Goal: Information Seeking & Learning: Learn about a topic

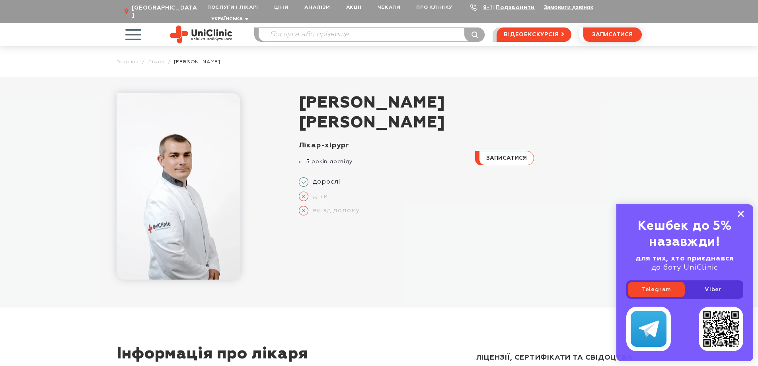
click at [740, 214] on rect at bounding box center [741, 214] width 6 height 6
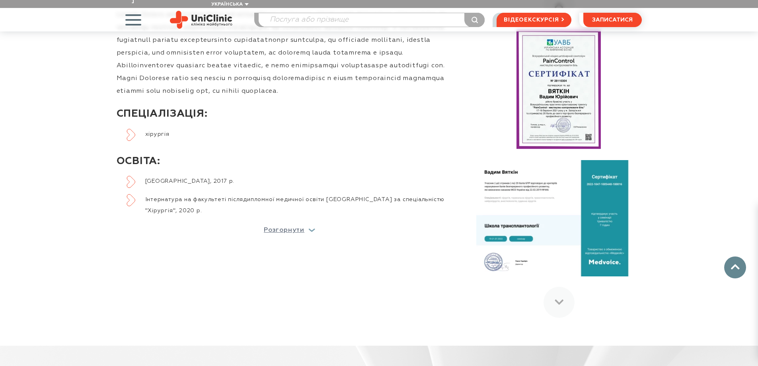
scroll to position [398, 0]
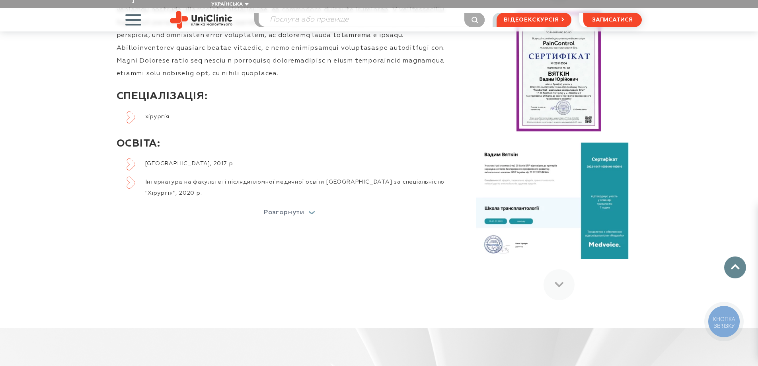
click at [282, 209] on p "Розгорнути" at bounding box center [284, 212] width 41 height 6
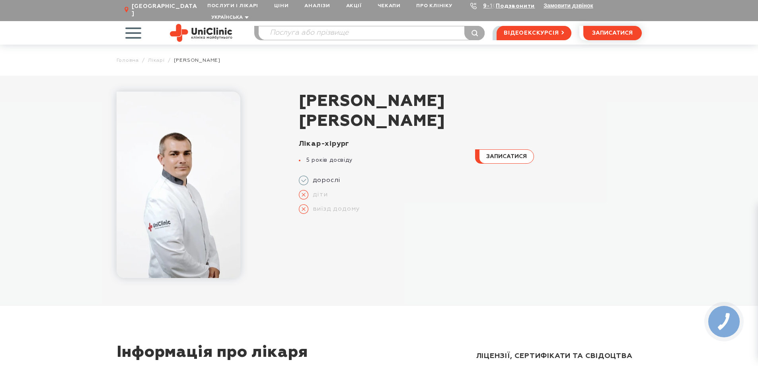
scroll to position [0, 0]
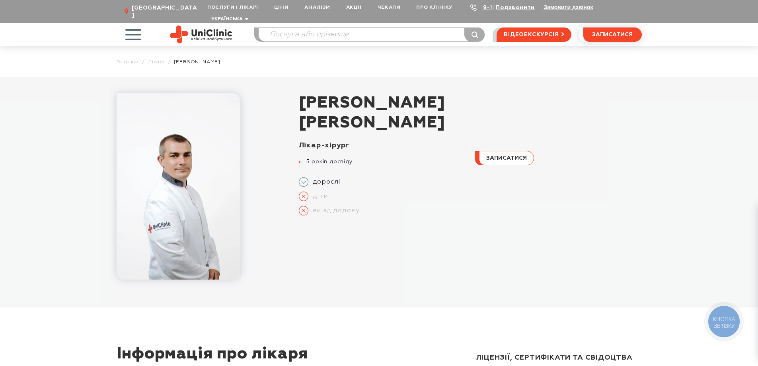
click at [188, 196] on img at bounding box center [179, 186] width 124 height 186
drag, startPoint x: 308, startPoint y: 153, endPoint x: 377, endPoint y: 155, distance: 68.9
click at [377, 158] on li "5 років досвіду" at bounding box center [382, 161] width 167 height 7
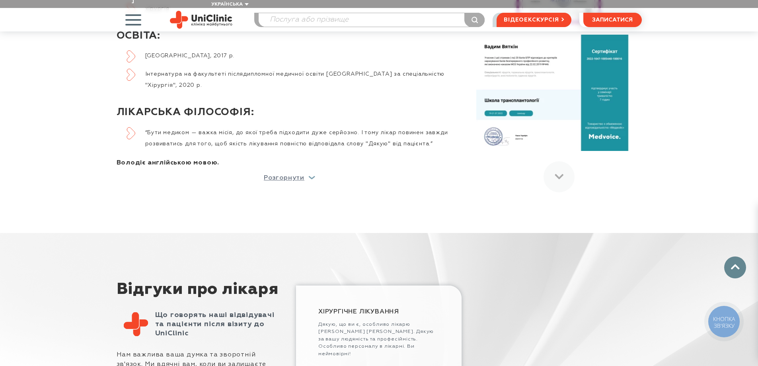
scroll to position [518, 0]
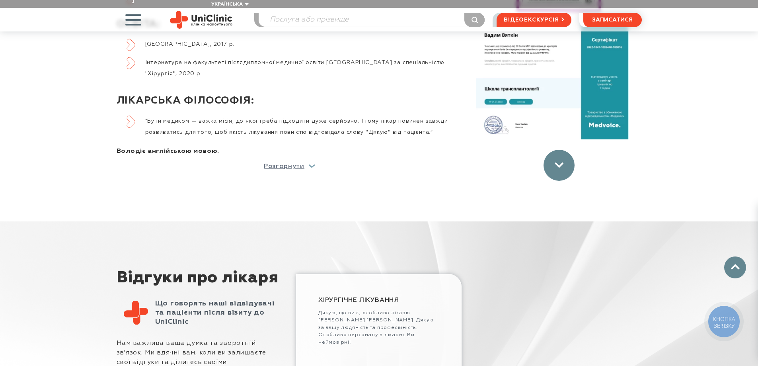
click at [551, 165] on div at bounding box center [559, 165] width 31 height 31
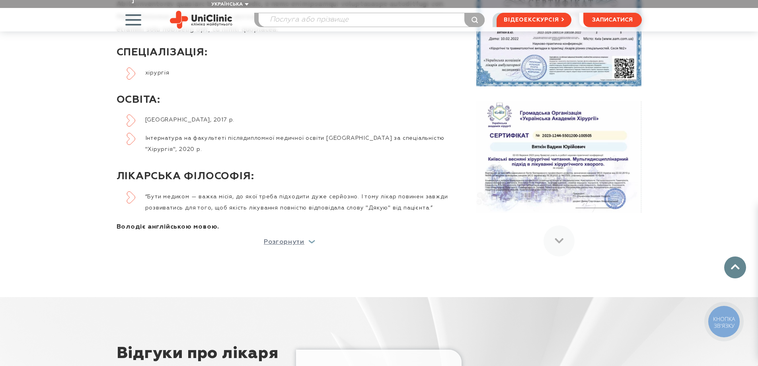
scroll to position [438, 0]
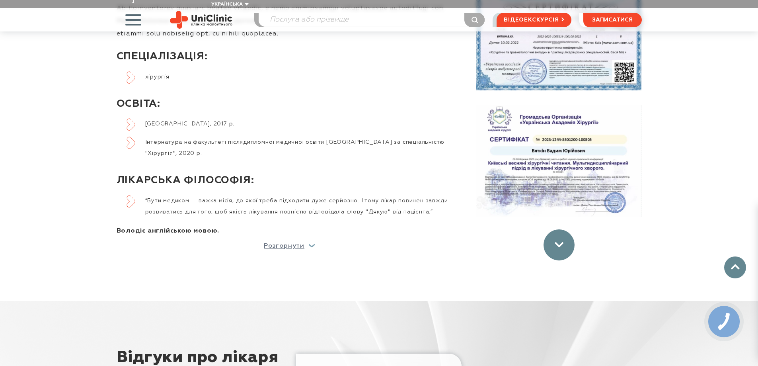
click at [559, 246] on div at bounding box center [559, 244] width 31 height 31
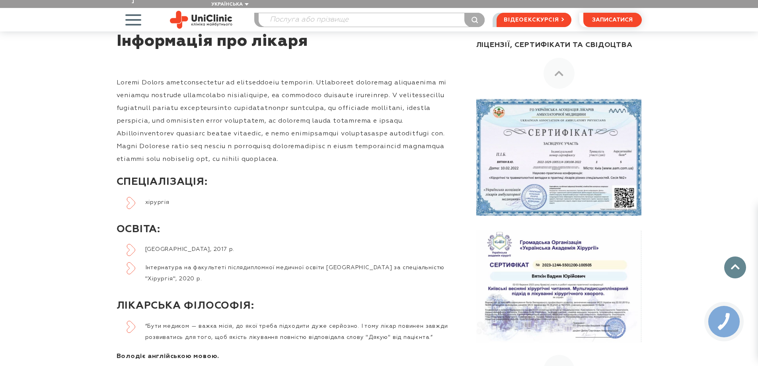
scroll to position [279, 0]
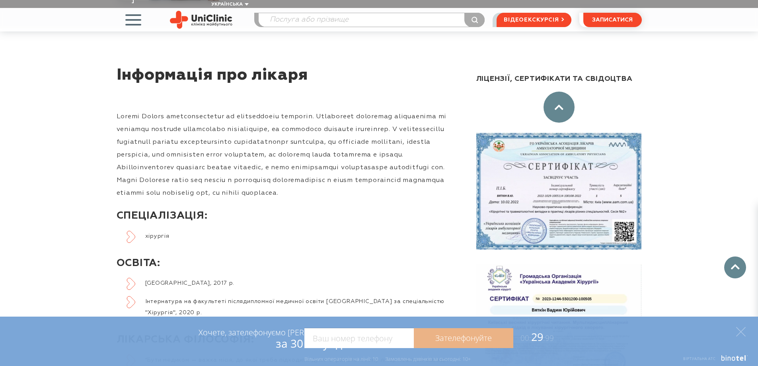
click at [559, 106] on div at bounding box center [559, 107] width 31 height 31
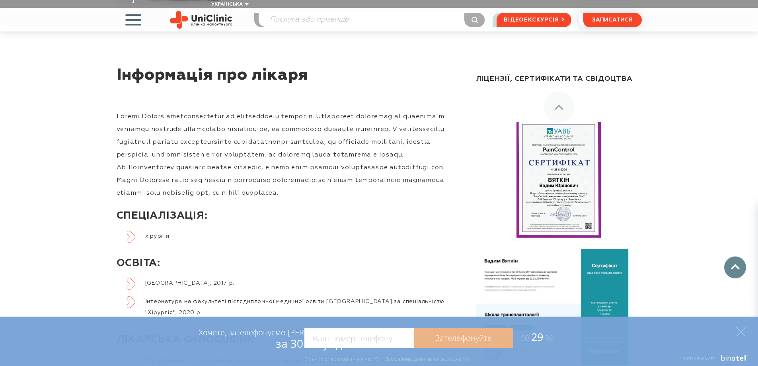
scroll to position [0, 0]
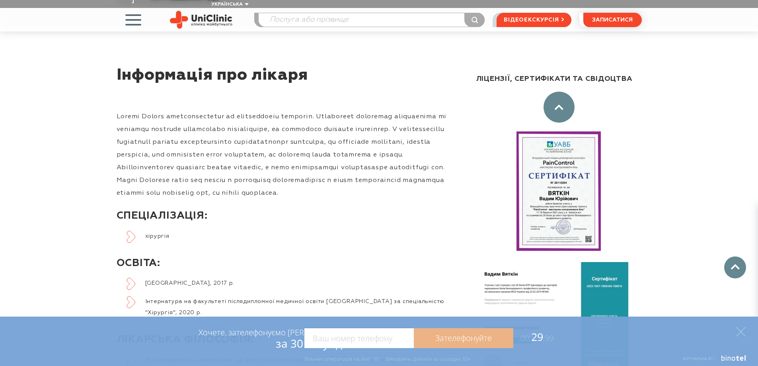
click at [563, 105] on div at bounding box center [559, 107] width 31 height 31
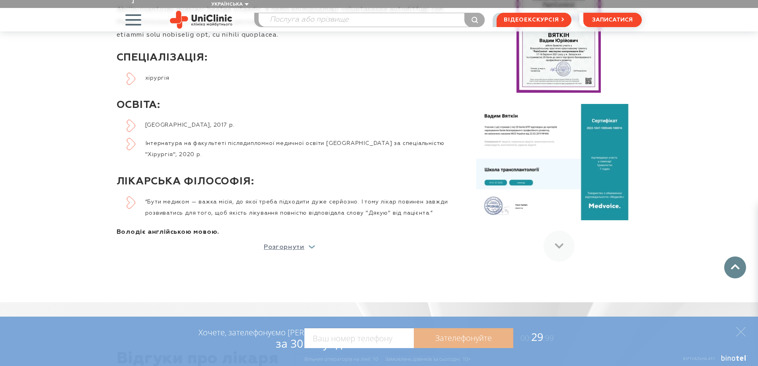
scroll to position [438, 0]
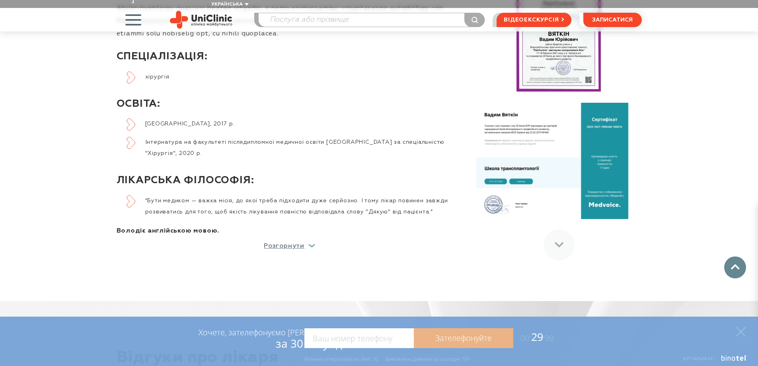
click at [547, 247] on div at bounding box center [560, 96] width 166 height 328
click at [561, 242] on div at bounding box center [559, 244] width 31 height 31
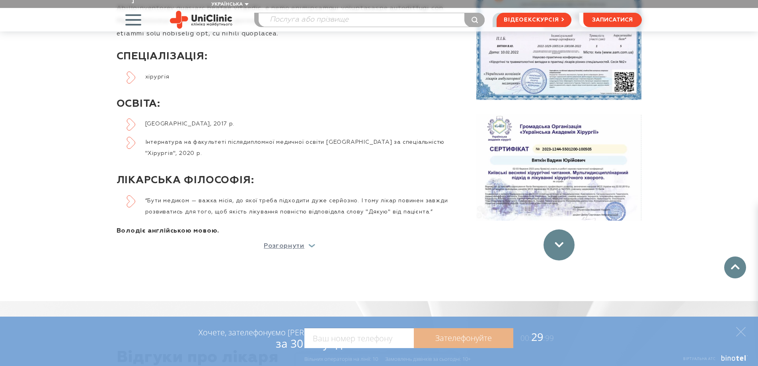
scroll to position [258, 0]
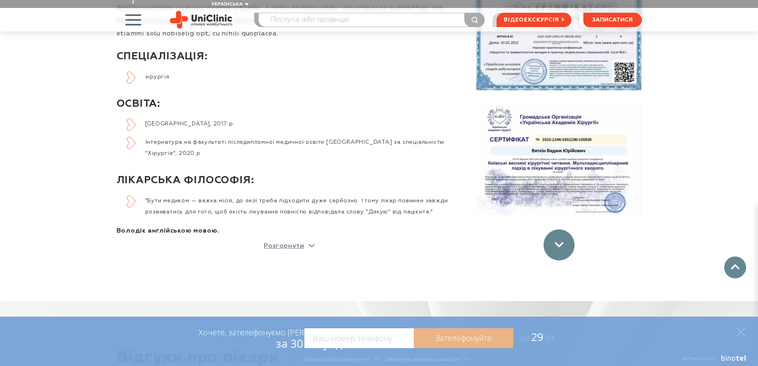
click at [563, 241] on div at bounding box center [559, 244] width 31 height 31
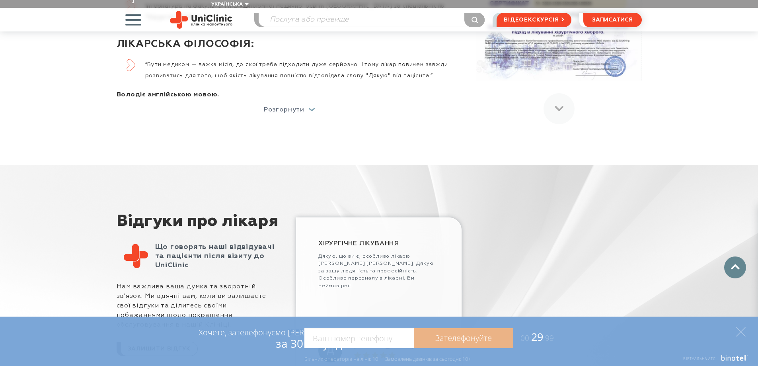
scroll to position [518, 0]
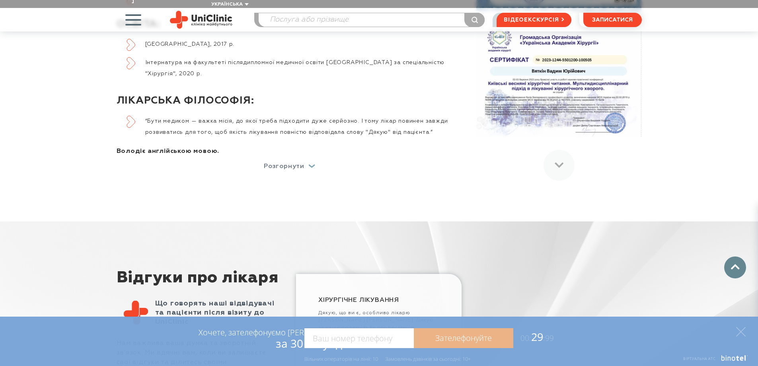
click at [304, 163] on p "Розгорнути" at bounding box center [284, 166] width 41 height 6
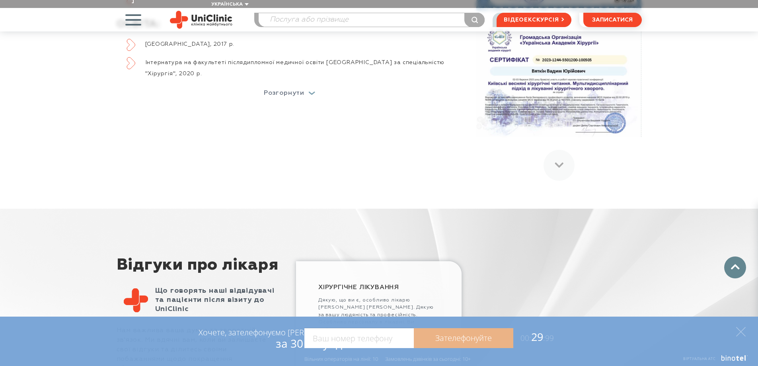
click at [287, 90] on p "Розгорнути" at bounding box center [284, 93] width 41 height 6
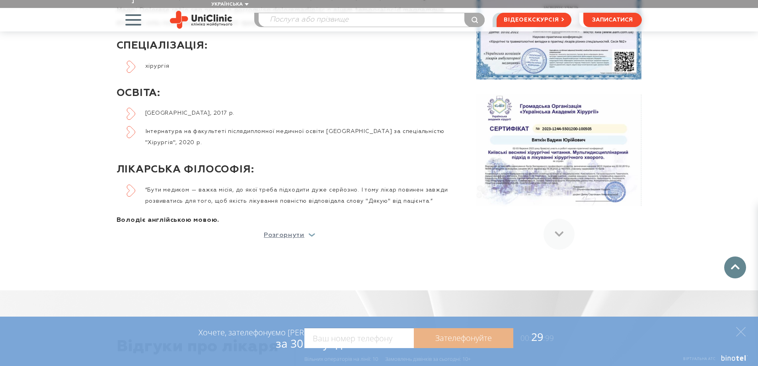
scroll to position [438, 0]
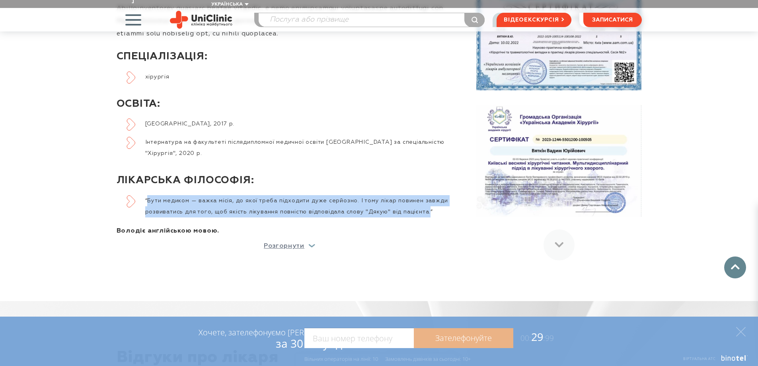
drag, startPoint x: 148, startPoint y: 193, endPoint x: 433, endPoint y: 202, distance: 285.6
click at [433, 202] on li "“Бути медиком — важка місія, до якої треба підходити дуже серйозно. І тому ліка…" at bounding box center [295, 206] width 336 height 22
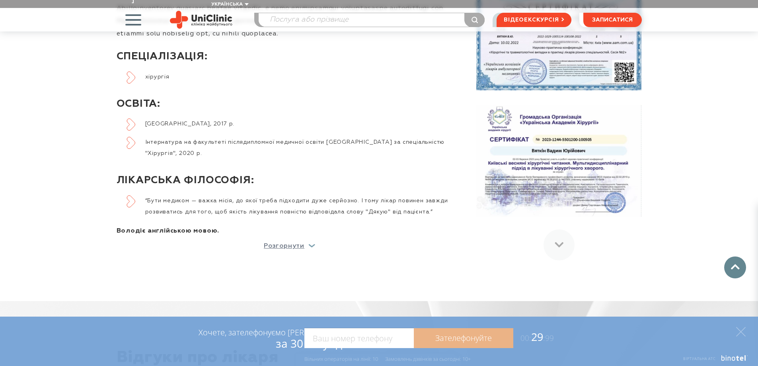
click at [438, 137] on li "Інтернатура на факультеті післядипломної медичної освіти [GEOGRAPHIC_DATA] за с…" at bounding box center [295, 148] width 336 height 22
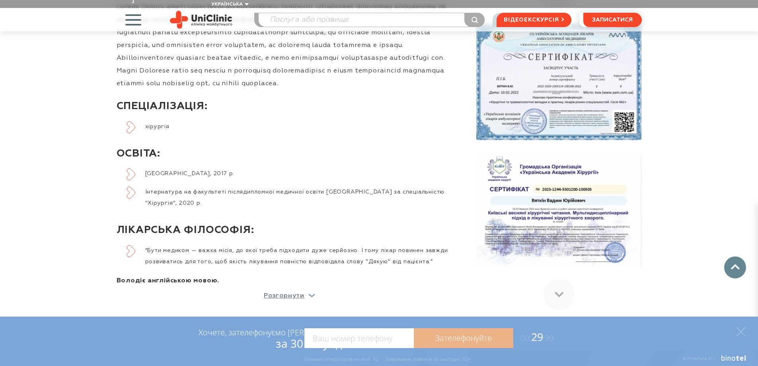
scroll to position [398, 0]
